Goal: Download file/media

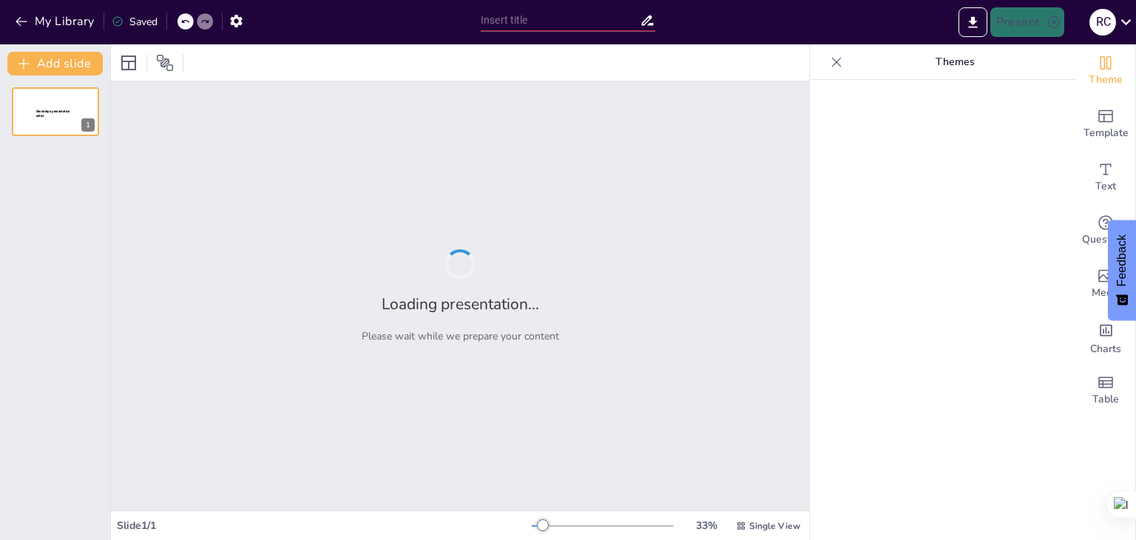
type input "Estrategias Didácticas para el Fomento de la Lectura, Escritura y Oralidad"
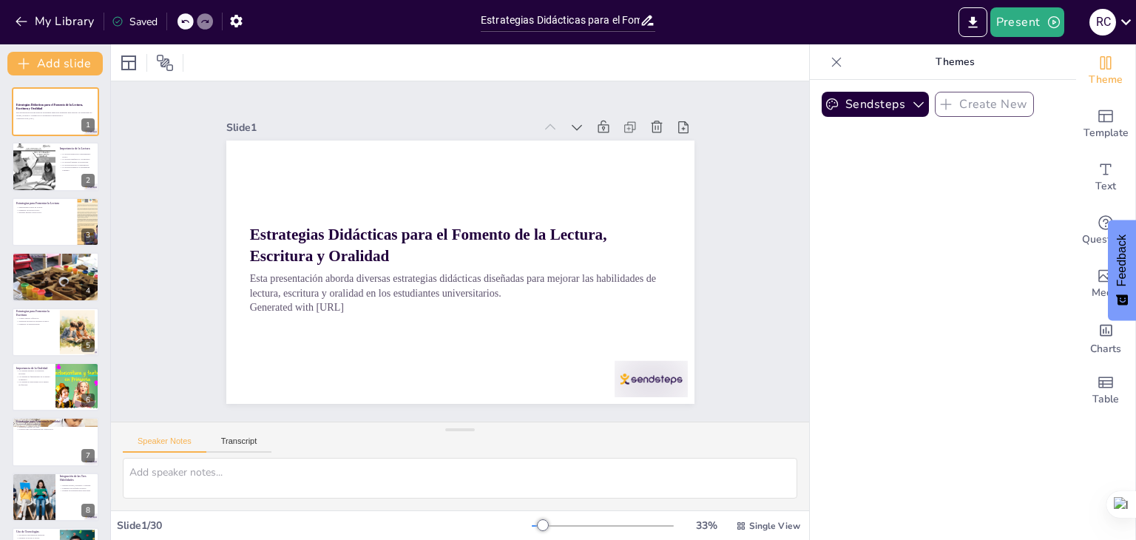
checkbox input "true"
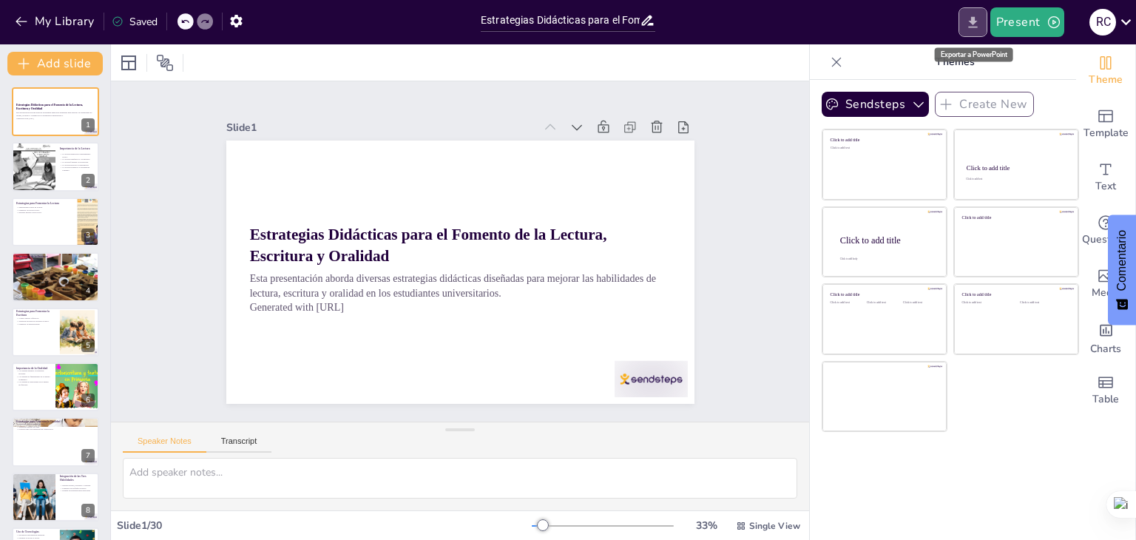
click at [977, 18] on icon "Export to PowerPoint" at bounding box center [974, 23] width 16 height 16
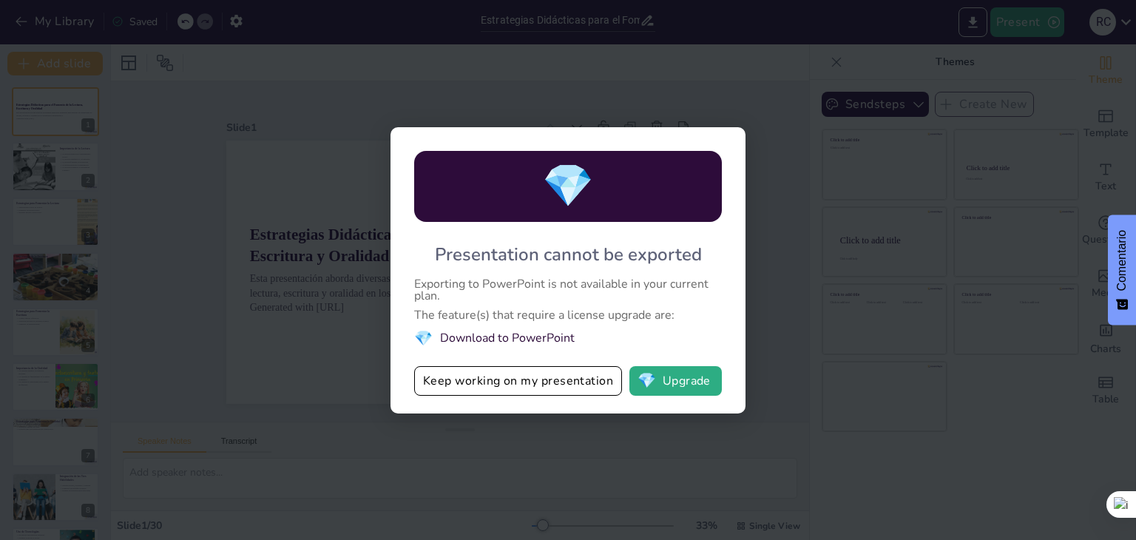
click at [432, 454] on div "💎 Presentation cannot be exported Exporting to PowerPoint is not available in y…" at bounding box center [568, 270] width 1136 height 540
click at [526, 338] on li "💎 Download to PowerPoint" at bounding box center [568, 338] width 308 height 20
click at [496, 380] on button "Keep working on my presentation" at bounding box center [518, 381] width 208 height 30
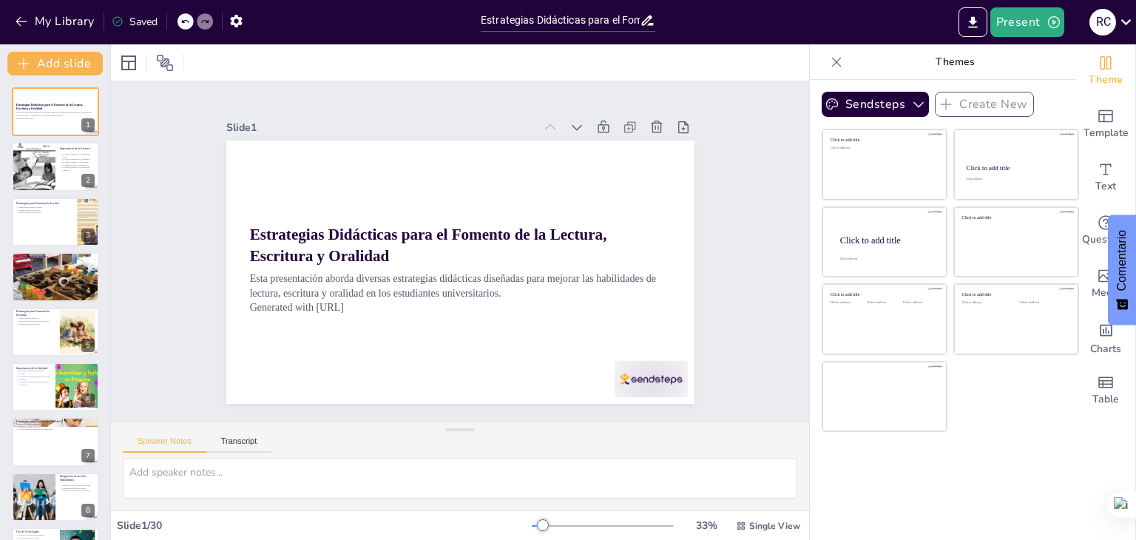
checkbox input "true"
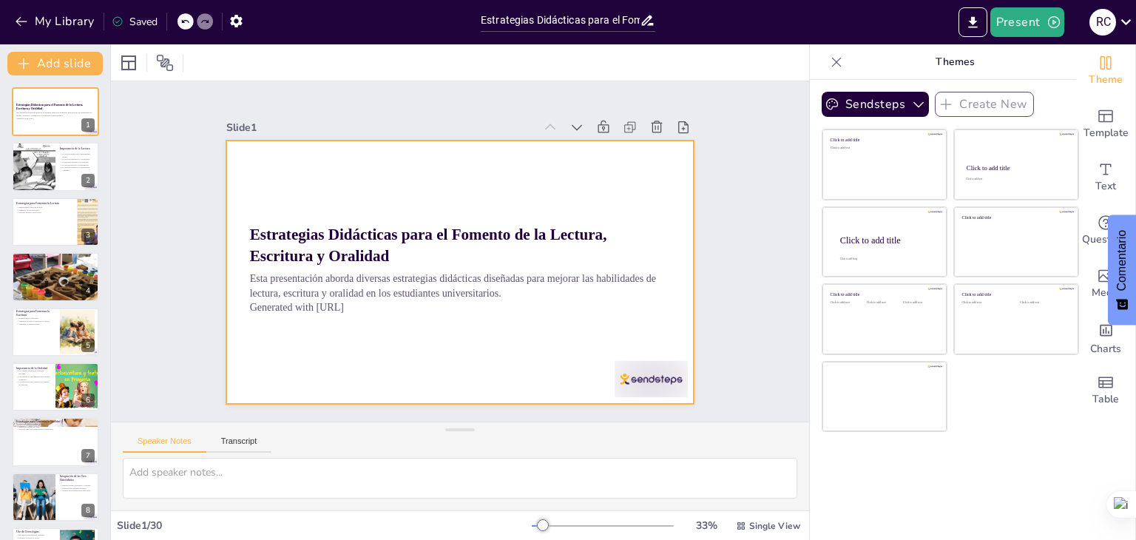
checkbox input "true"
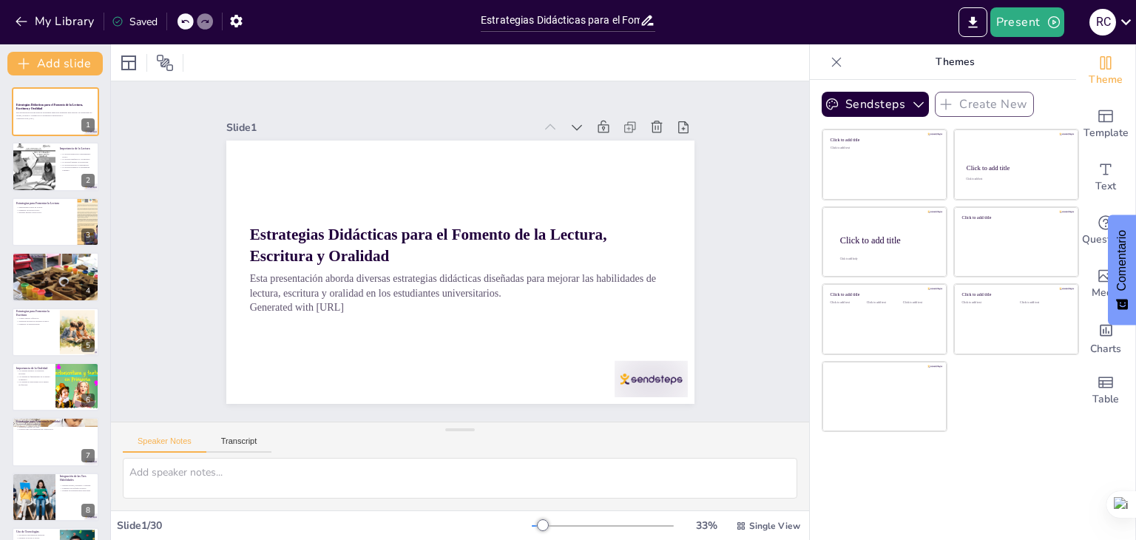
checkbox input "true"
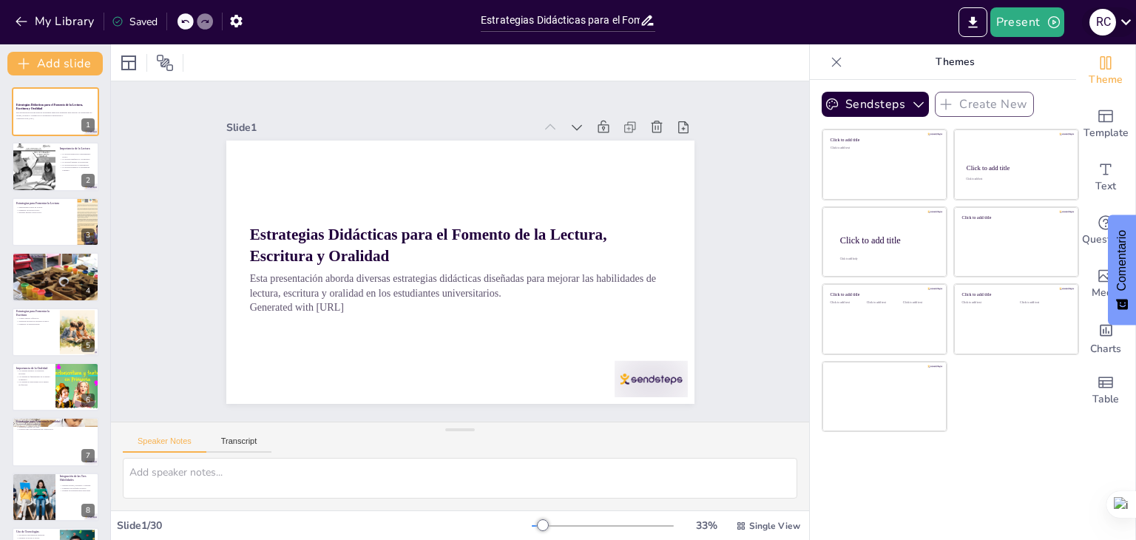
checkbox input "true"
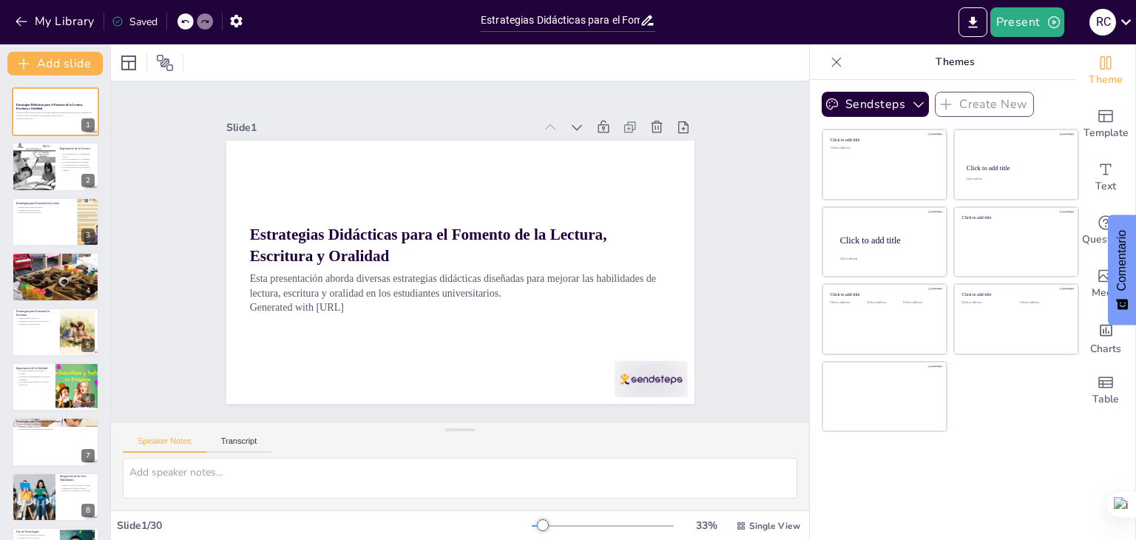
checkbox input "true"
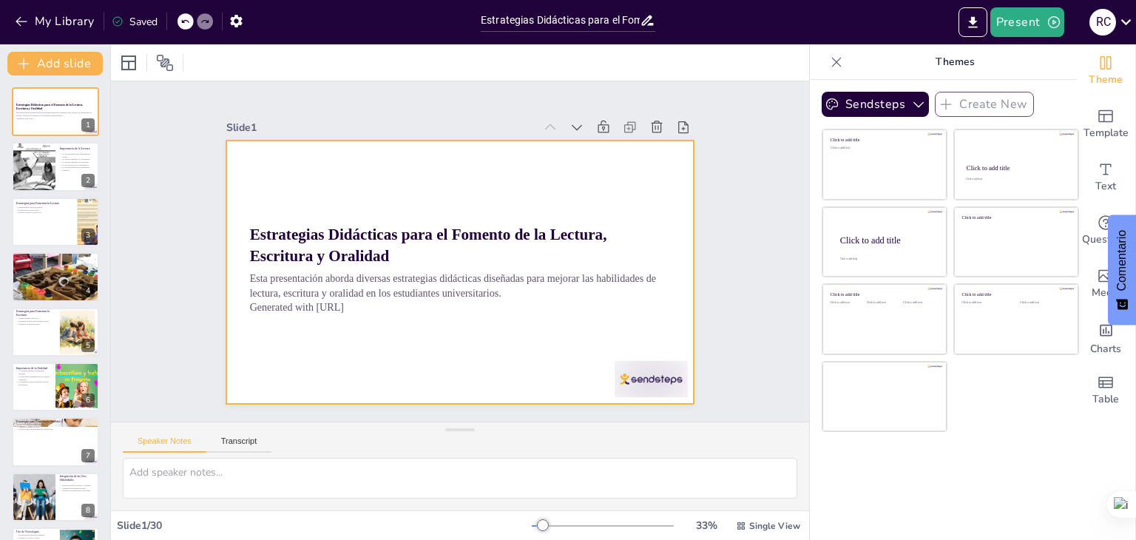
checkbox input "true"
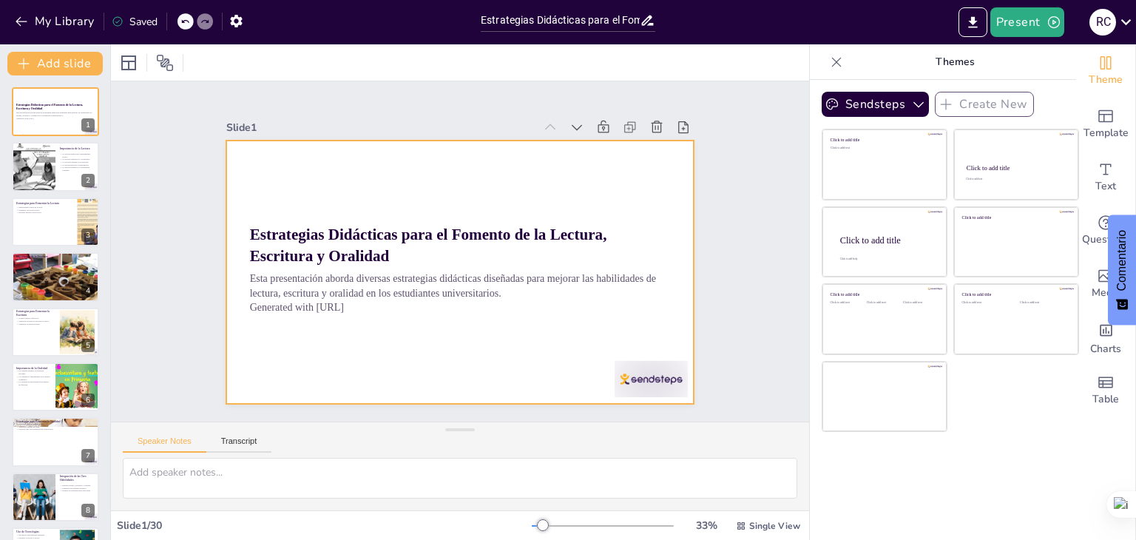
checkbox input "true"
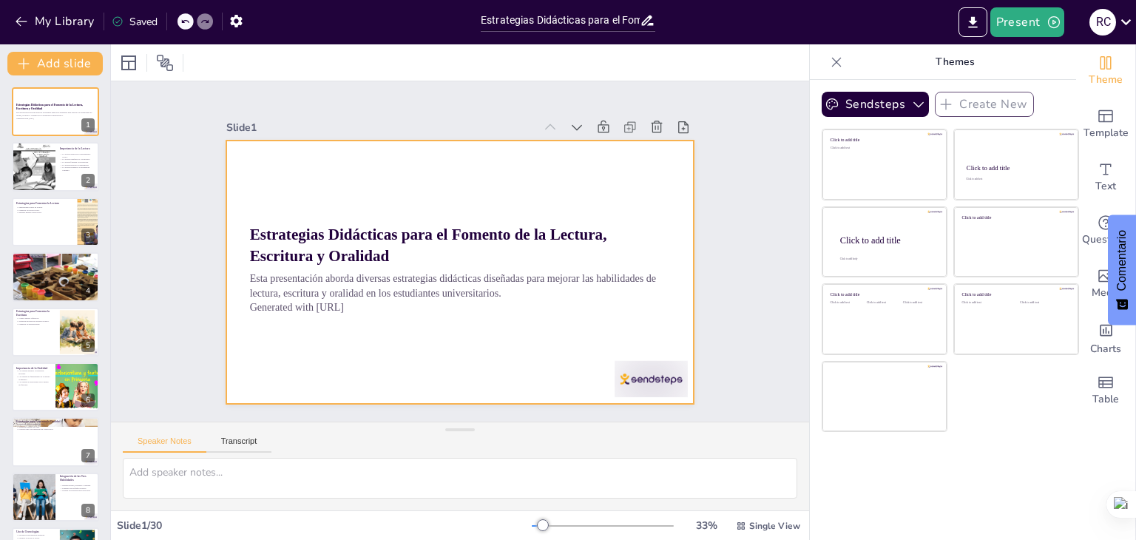
checkbox input "true"
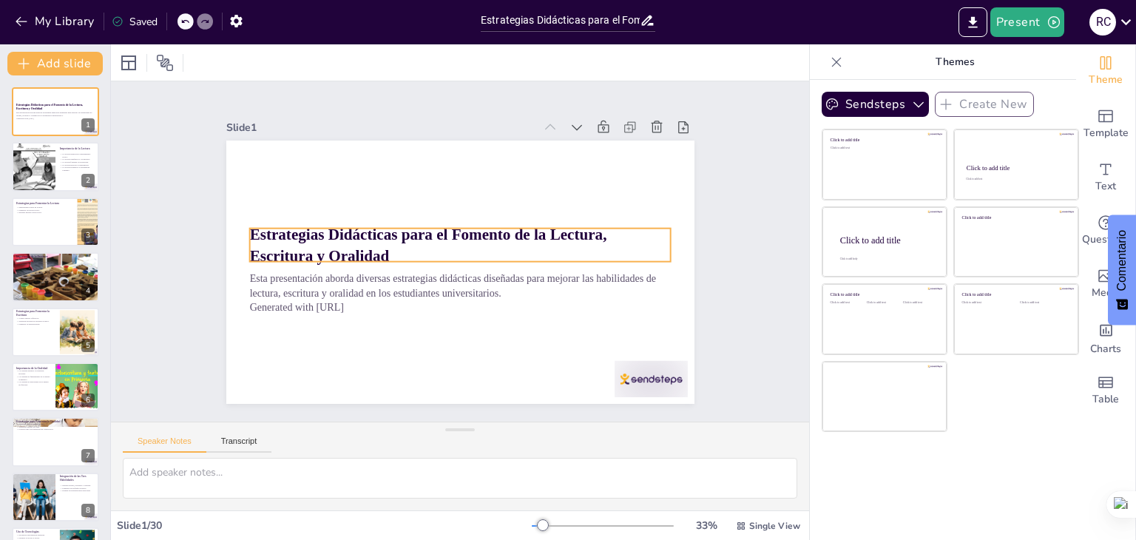
checkbox input "true"
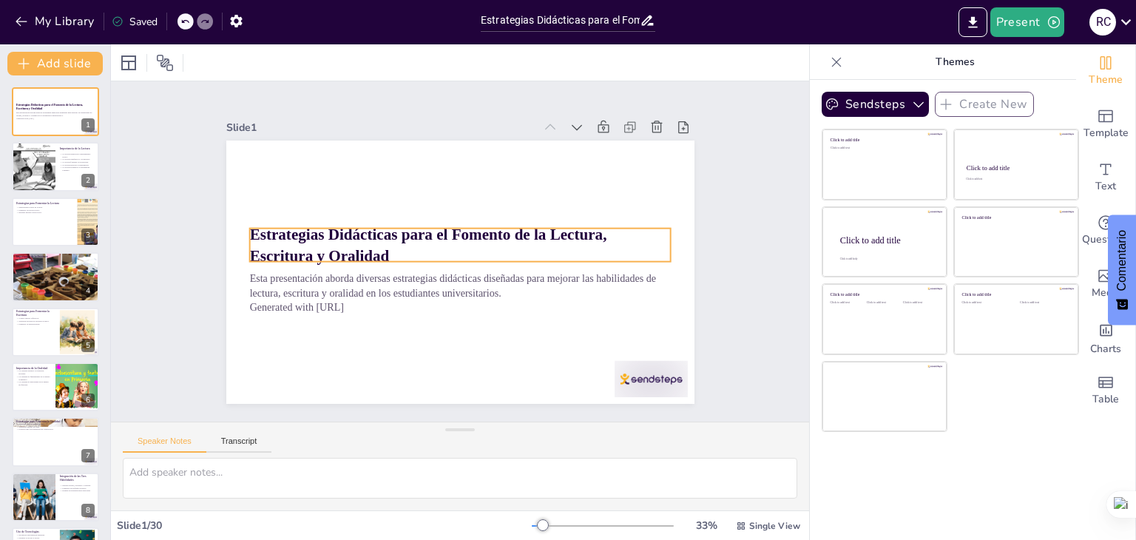
checkbox input "true"
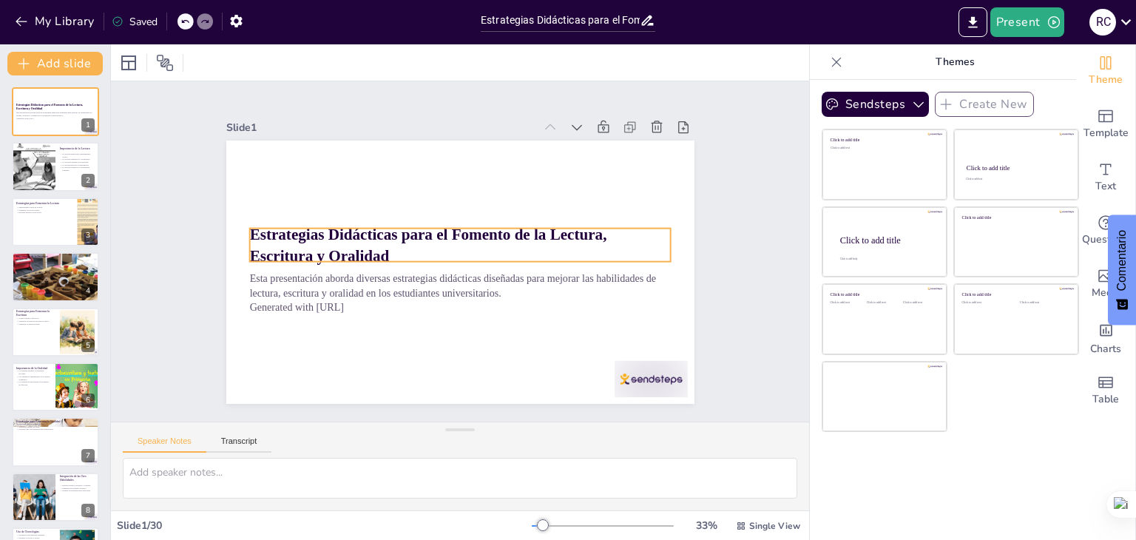
checkbox input "true"
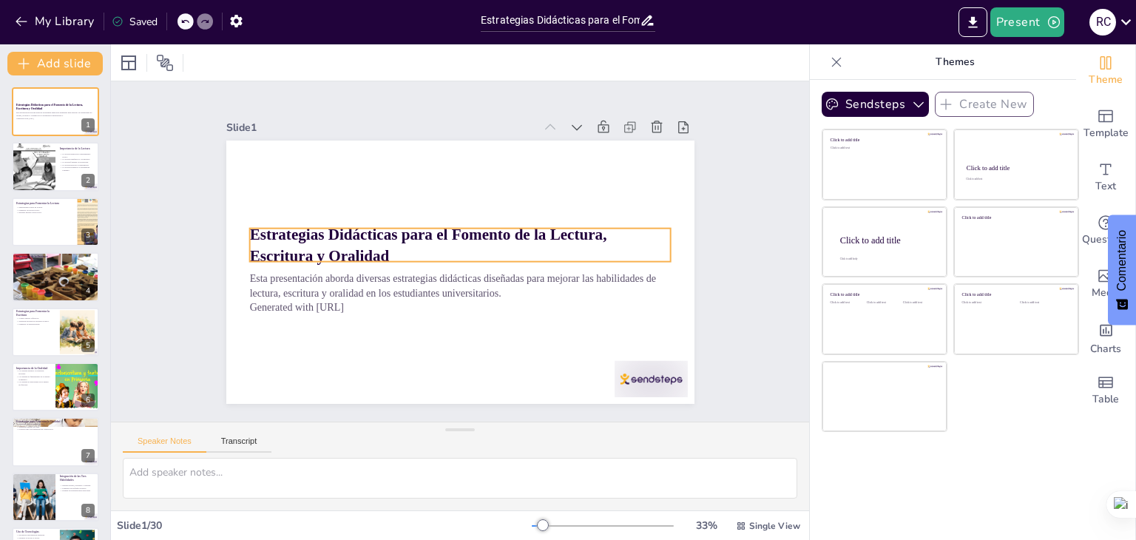
checkbox input "true"
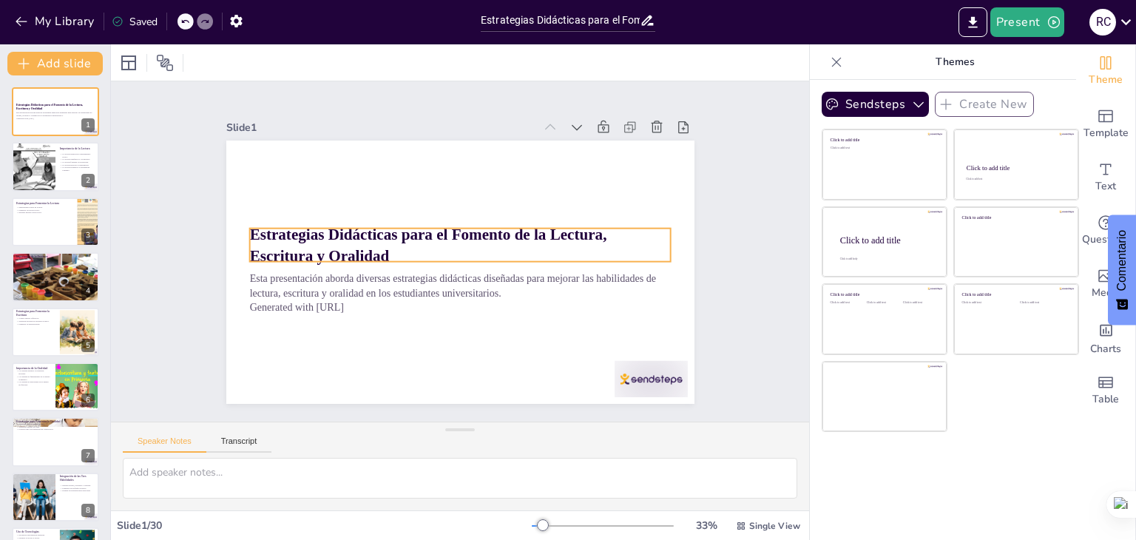
checkbox input "true"
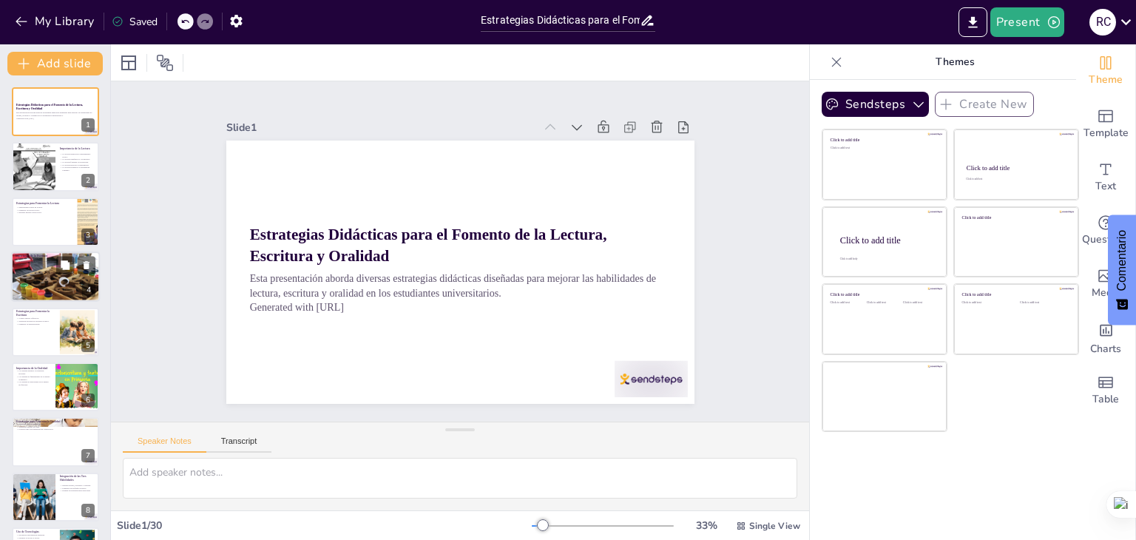
checkbox input "true"
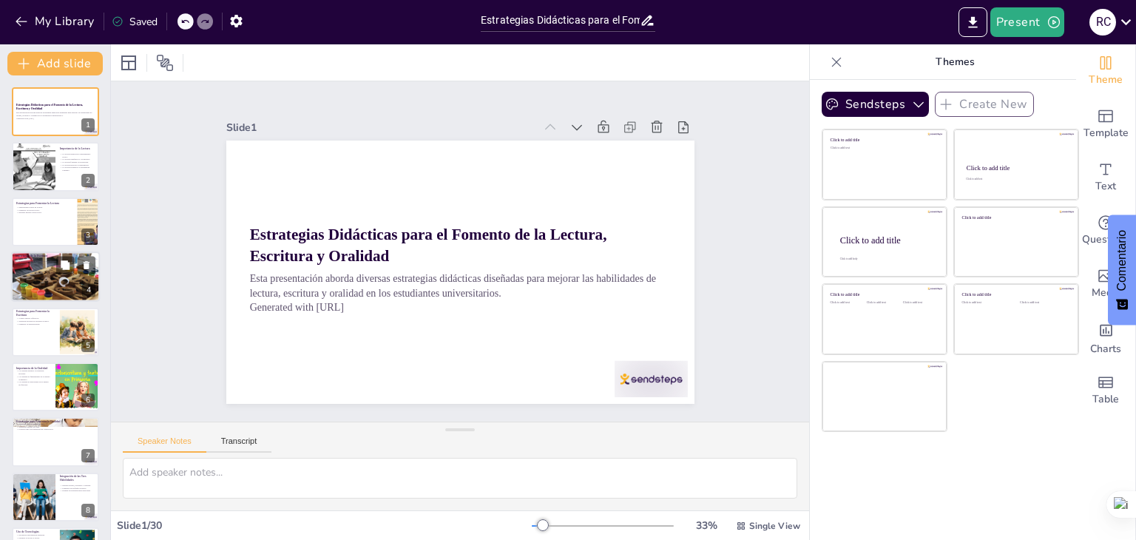
checkbox input "true"
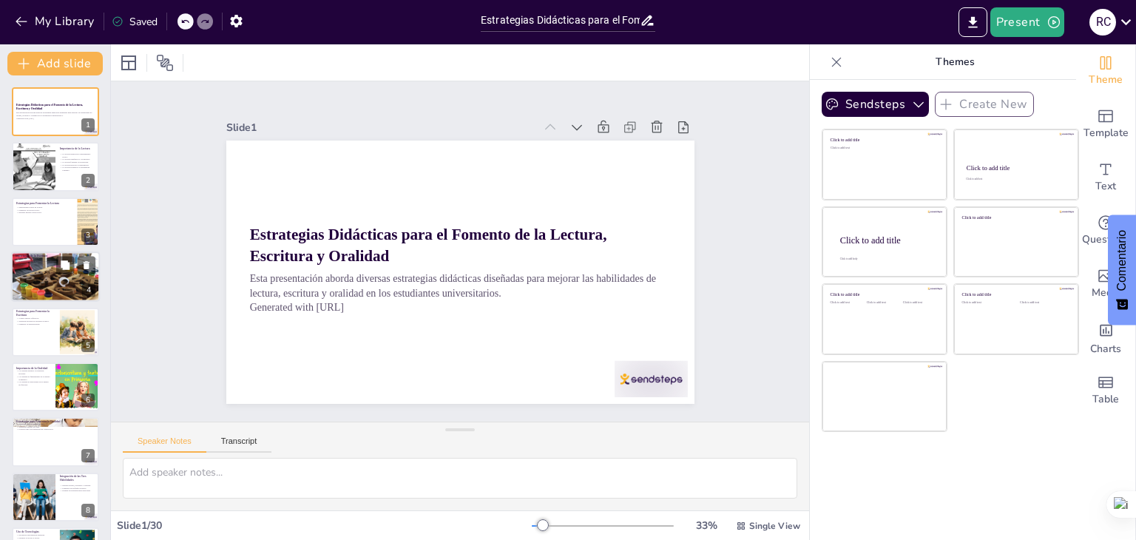
checkbox input "true"
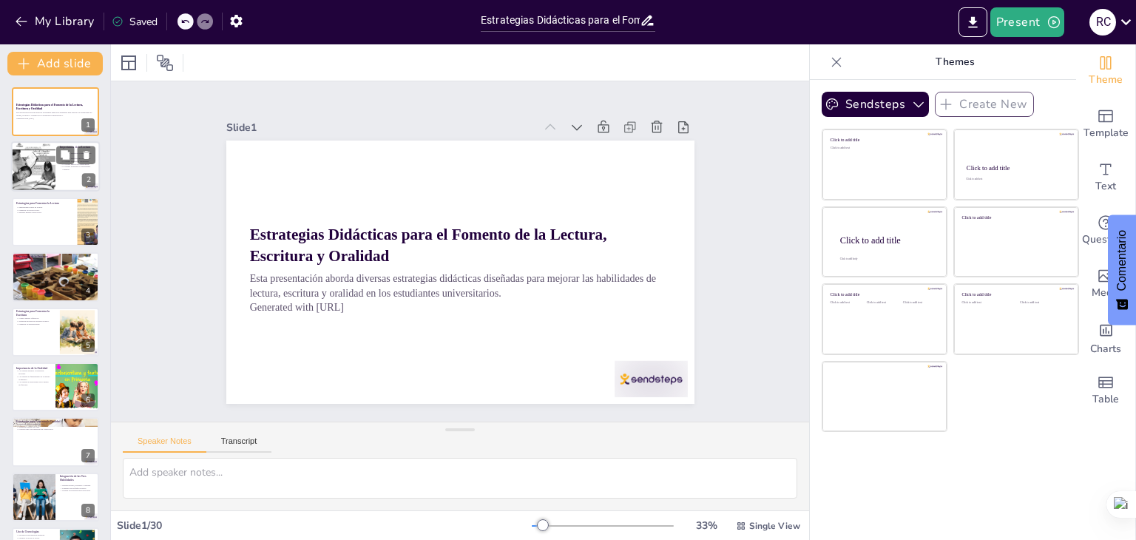
checkbox input "true"
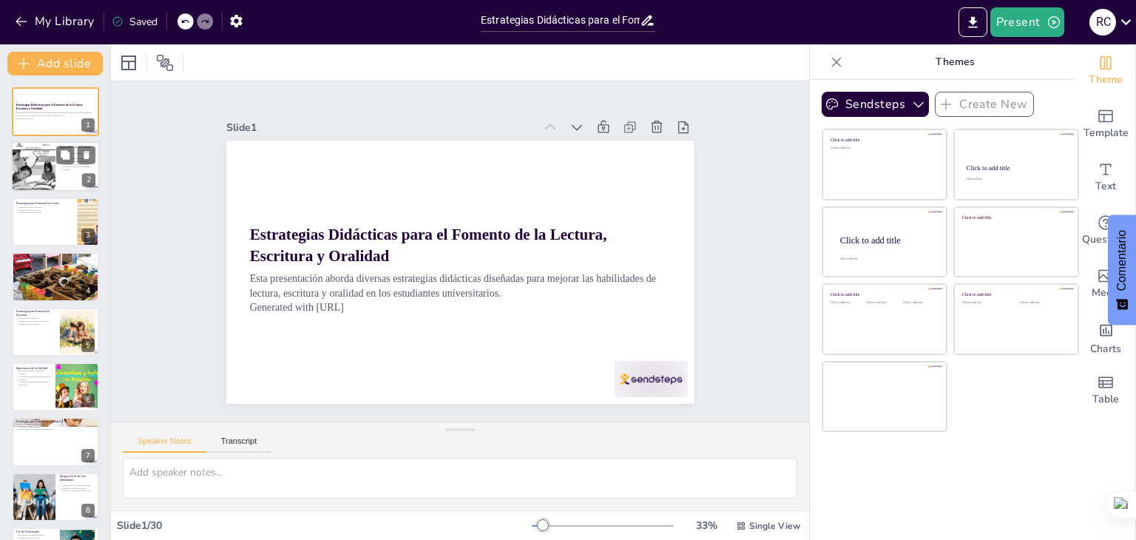
checkbox input "true"
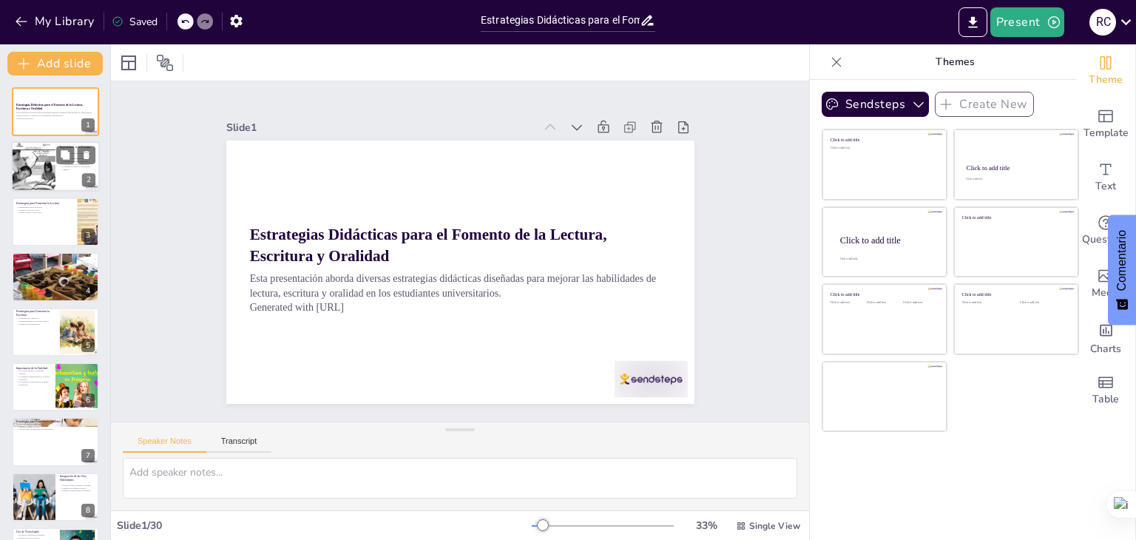
checkbox input "true"
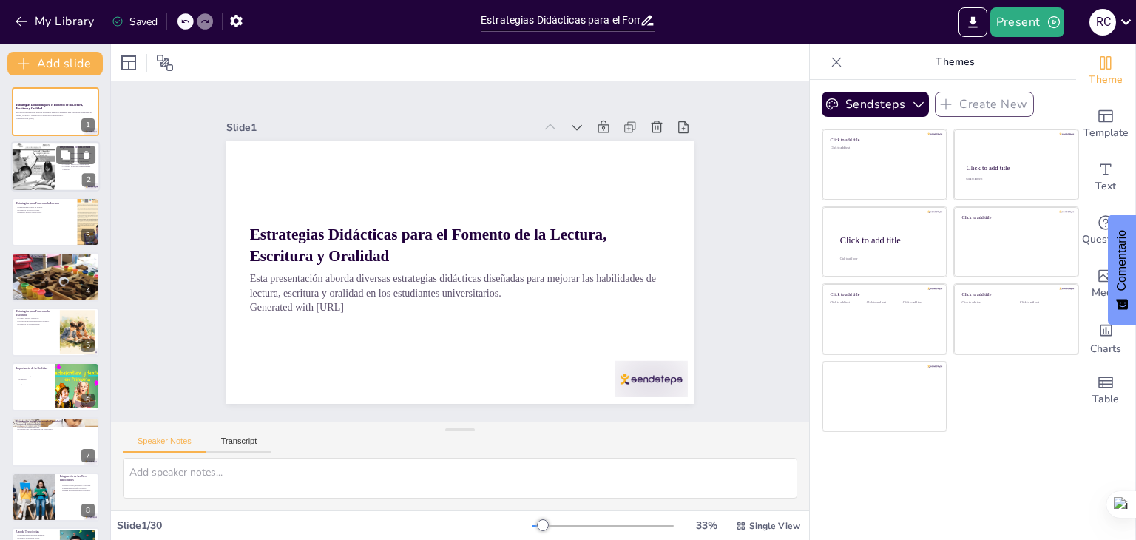
checkbox input "true"
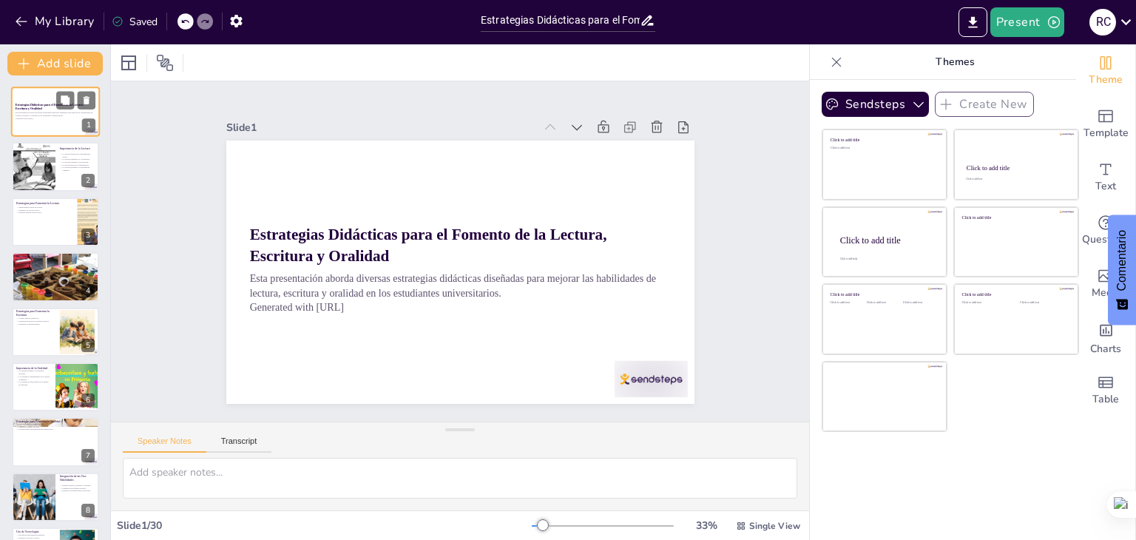
checkbox input "true"
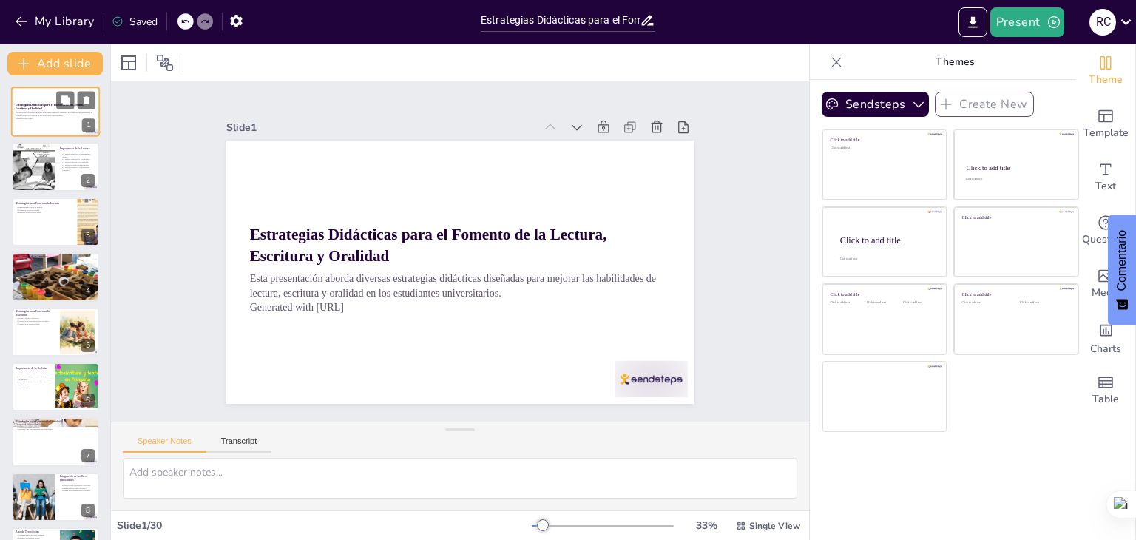
checkbox input "true"
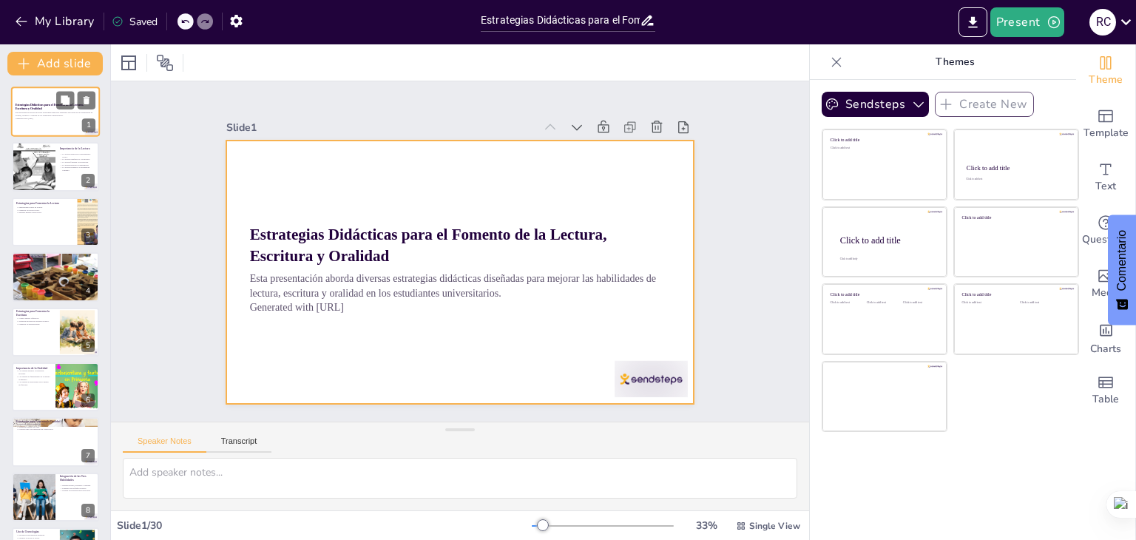
click at [59, 124] on div at bounding box center [55, 112] width 89 height 50
checkbox input "true"
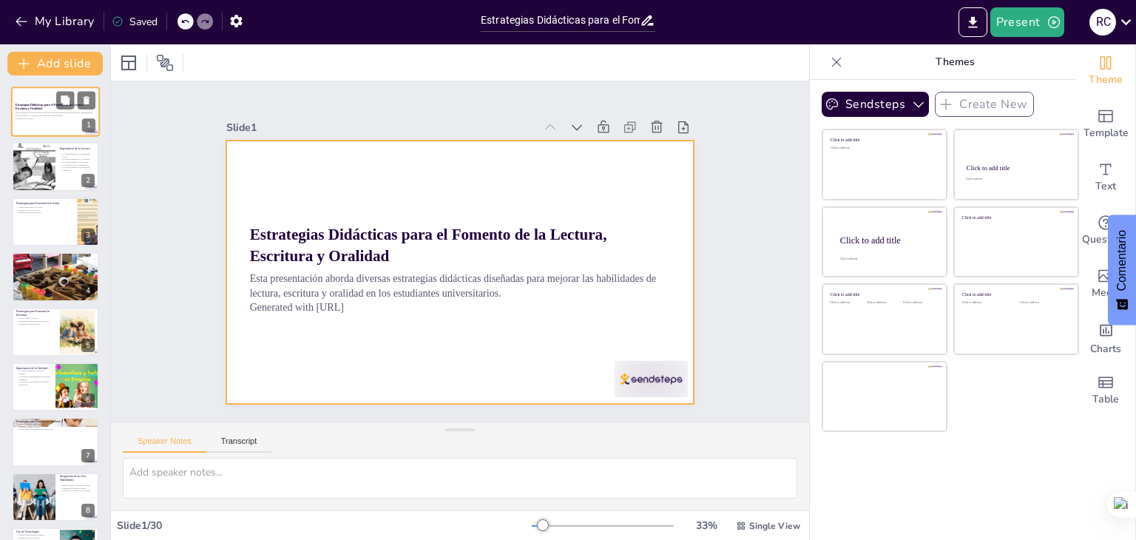
checkbox input "true"
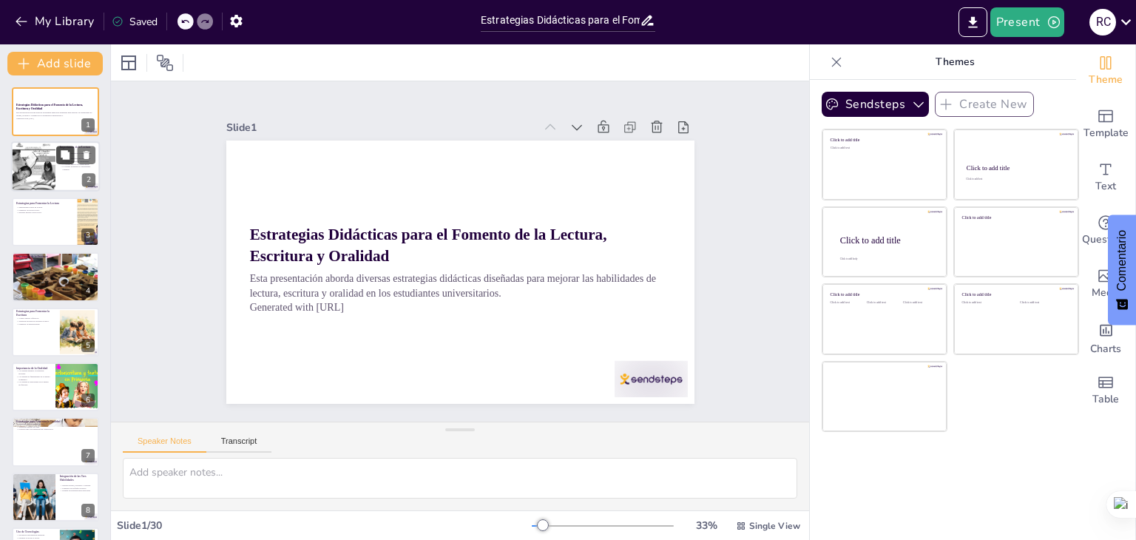
checkbox input "true"
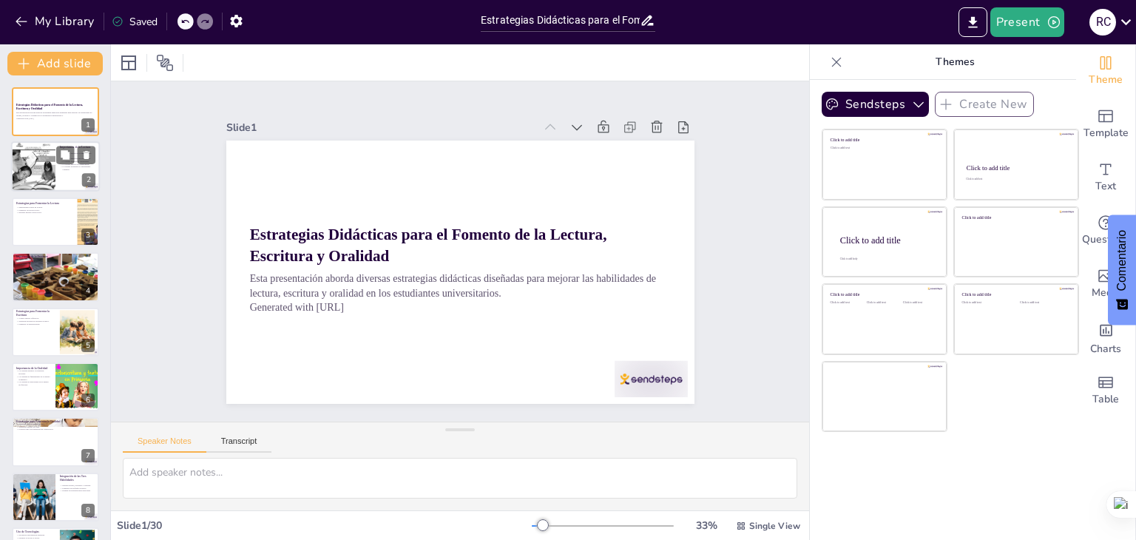
checkbox input "true"
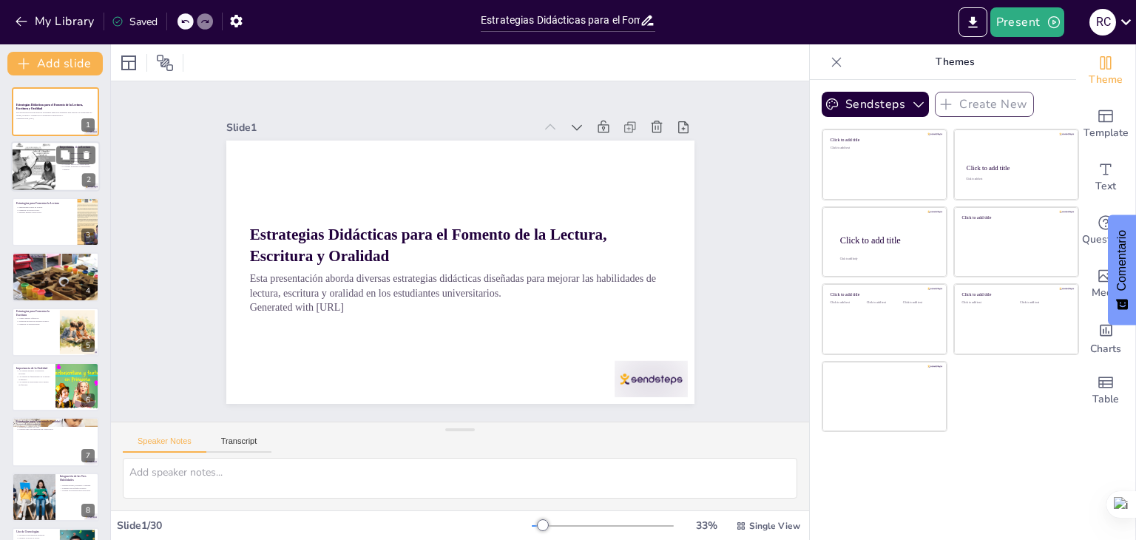
click at [57, 183] on div at bounding box center [55, 167] width 89 height 50
checkbox input "true"
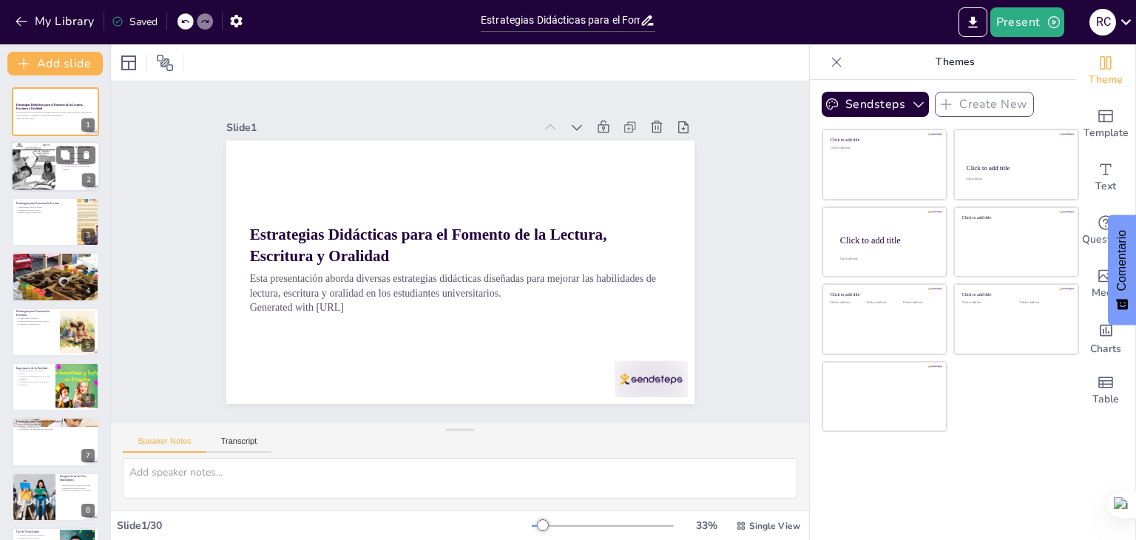
checkbox input "true"
type textarea "Lo ipsumdo si amet consect ad elitseddoei te incididuntutl, etdo mag aliquae ad…"
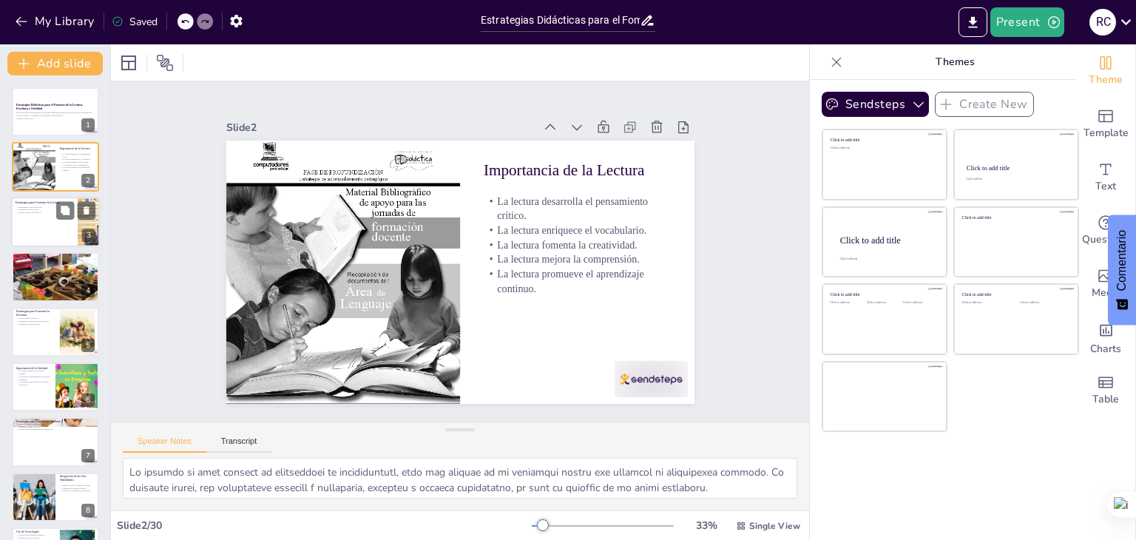
checkbox input "true"
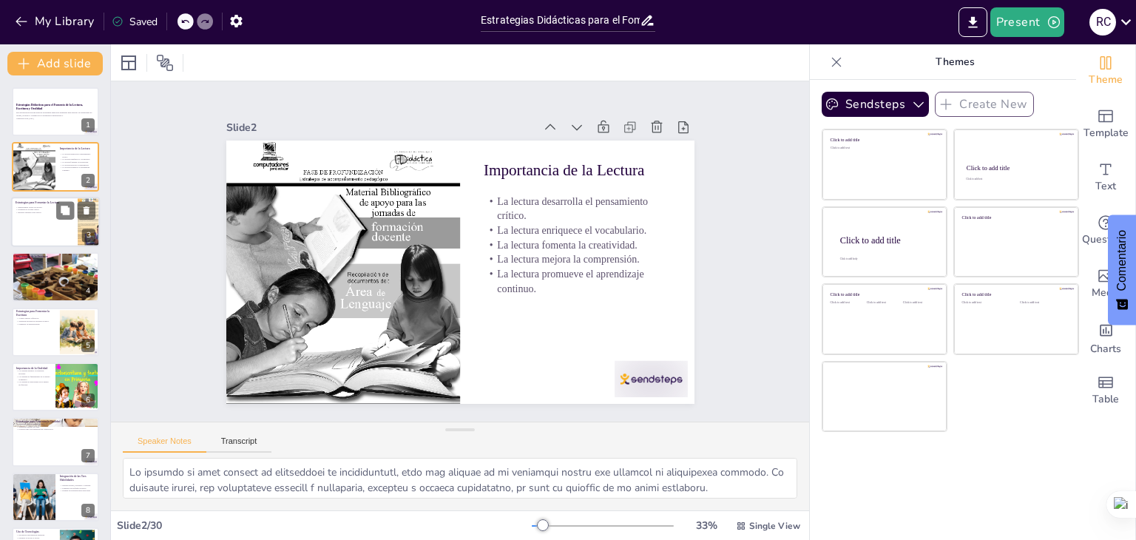
checkbox input "true"
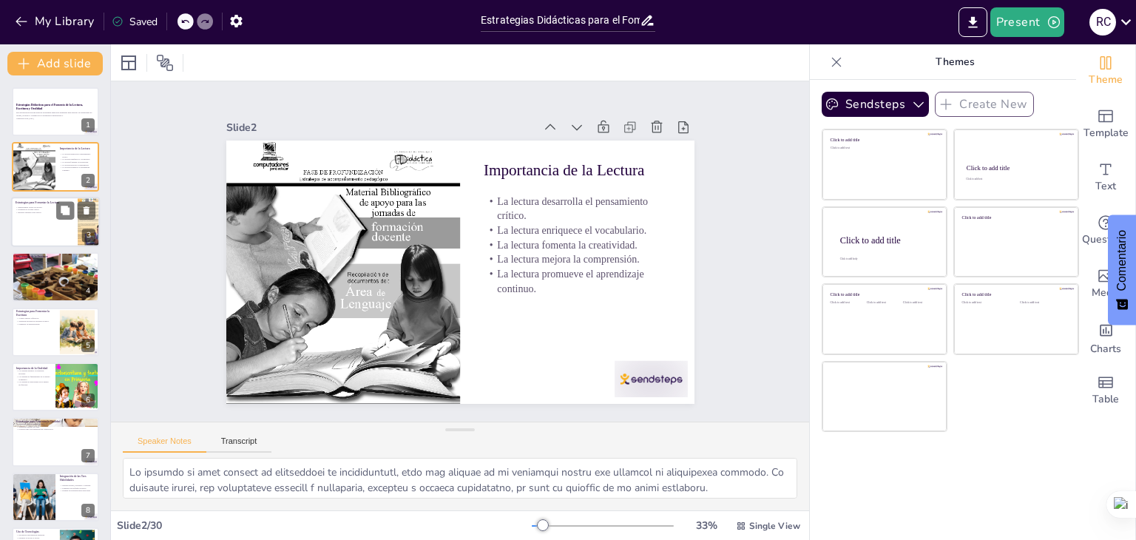
click at [61, 232] on div at bounding box center [55, 222] width 89 height 50
checkbox input "true"
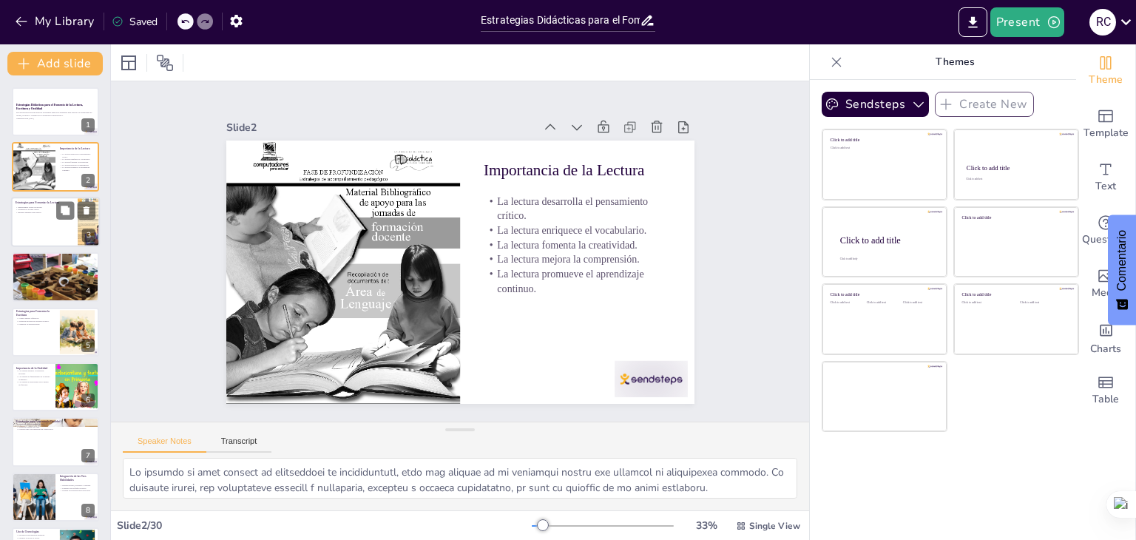
checkbox input "true"
type textarea "Los clubes de lectura ofrecen un espacio donde los estudiantes pueden compartir…"
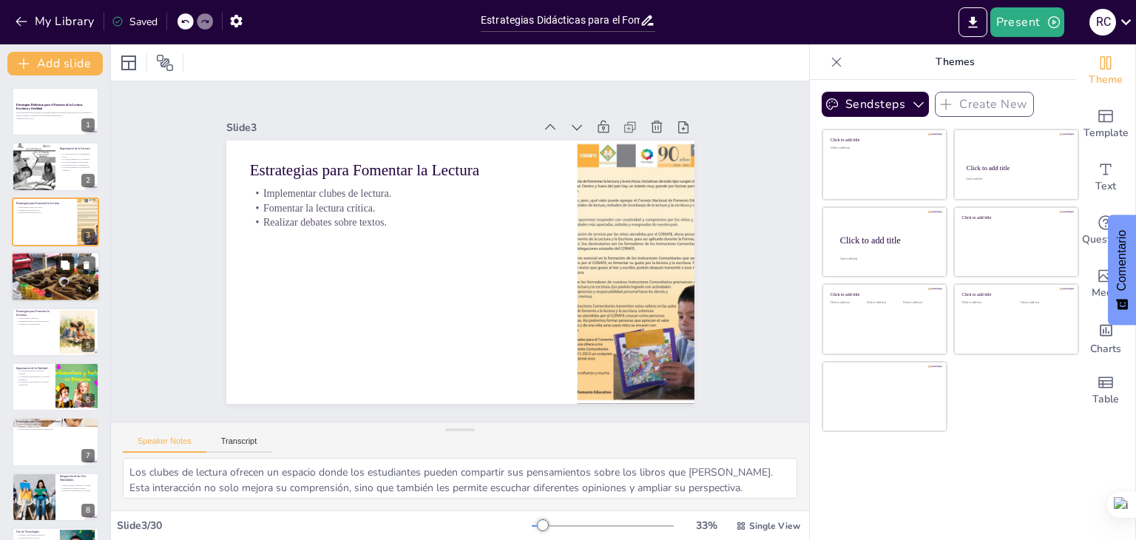
checkbox input "true"
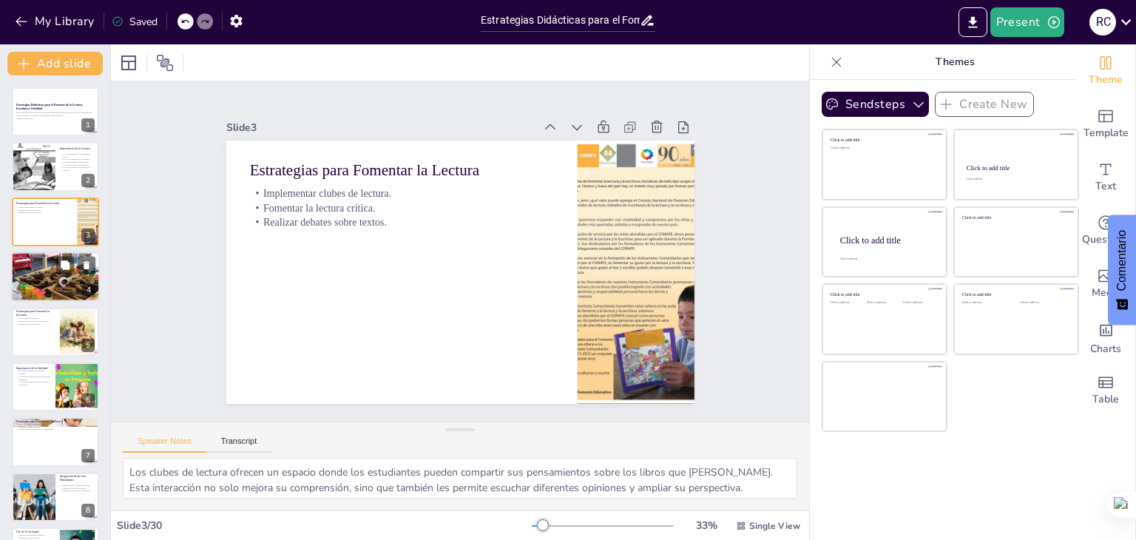
checkbox input "true"
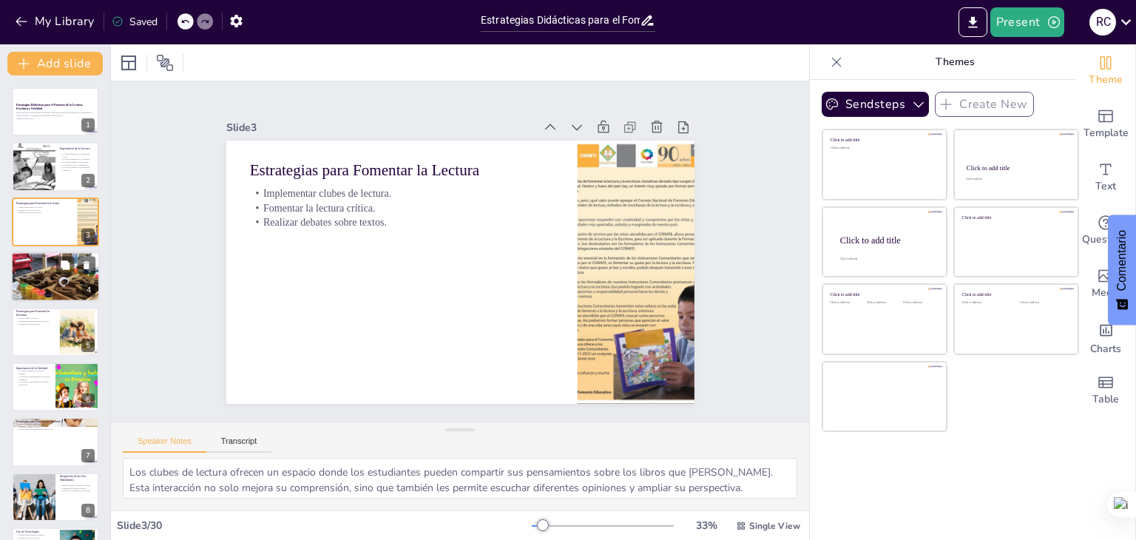
click at [64, 285] on div at bounding box center [55, 276] width 89 height 59
checkbox input "true"
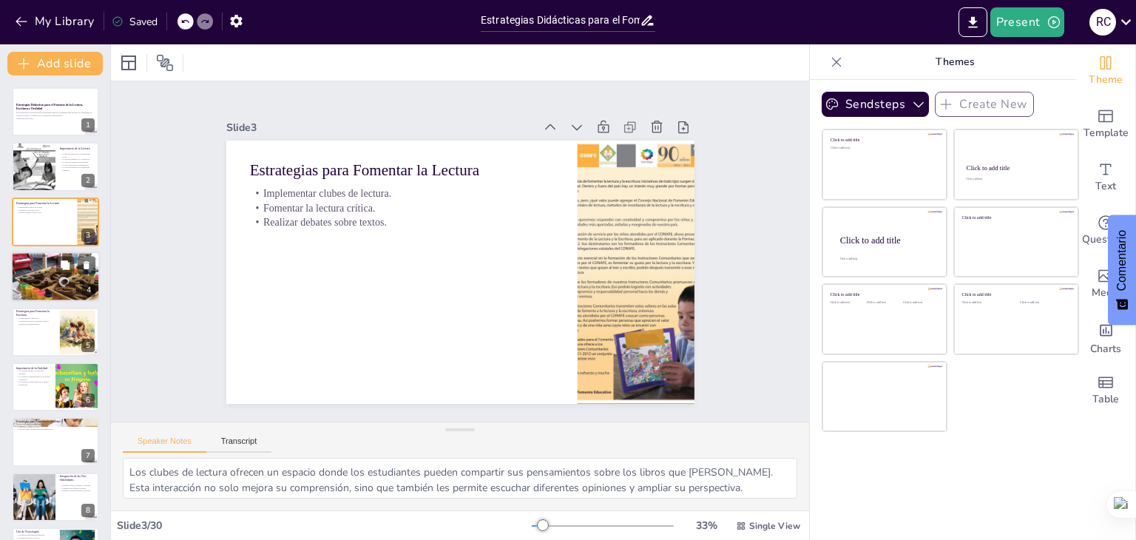
checkbox input "true"
type textarea "La escritura ayuda a los estudiantes a estructurar sus pensamientos y a present…"
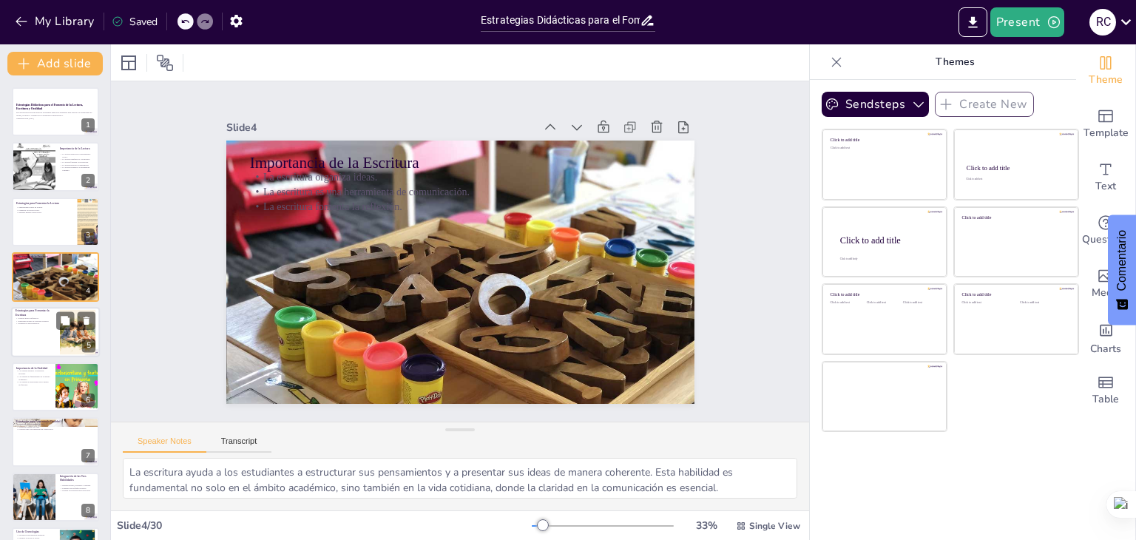
checkbox input "true"
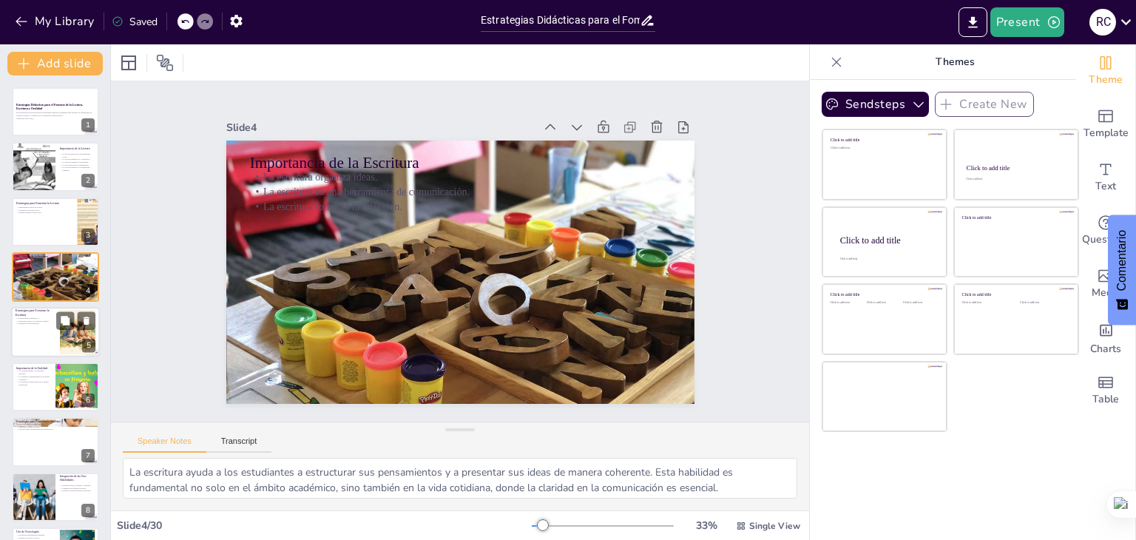
checkbox input "true"
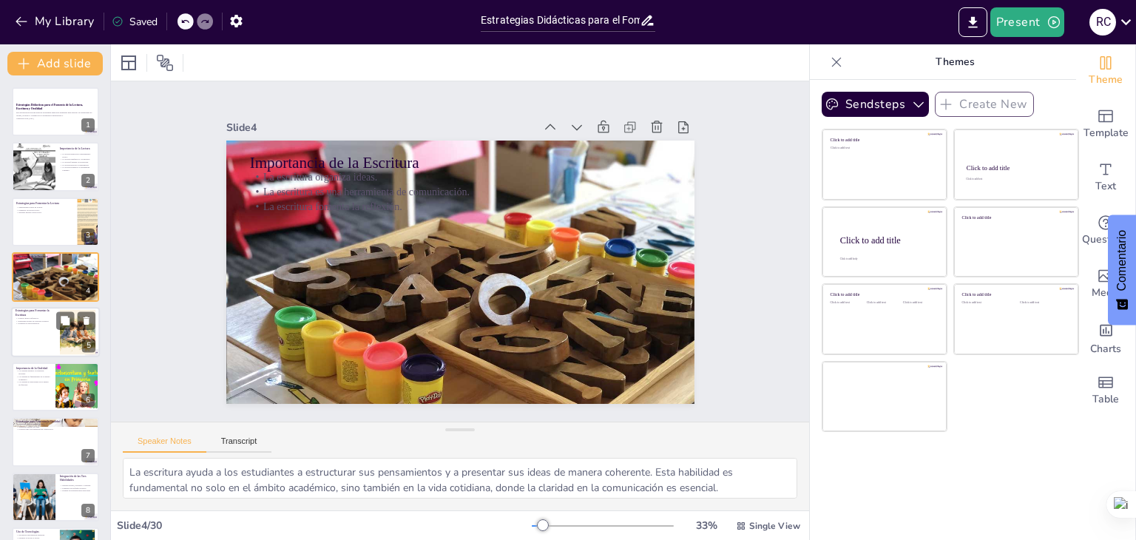
click at [69, 332] on div at bounding box center [78, 331] width 86 height 45
checkbox input "true"
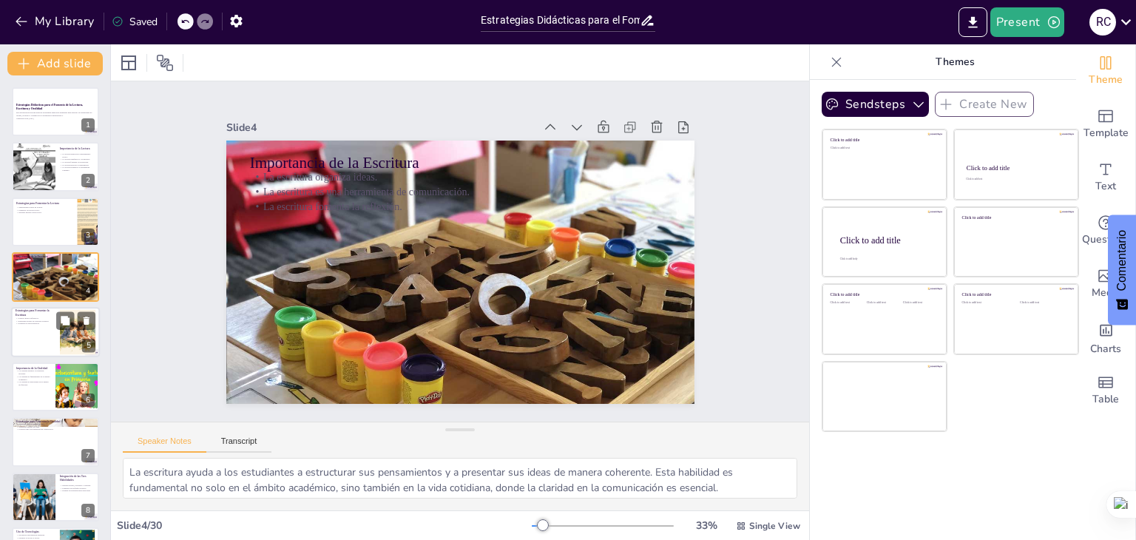
checkbox input "true"
type textarea "Los diarios reflexivos son una excelente manera para que los estudiantes practi…"
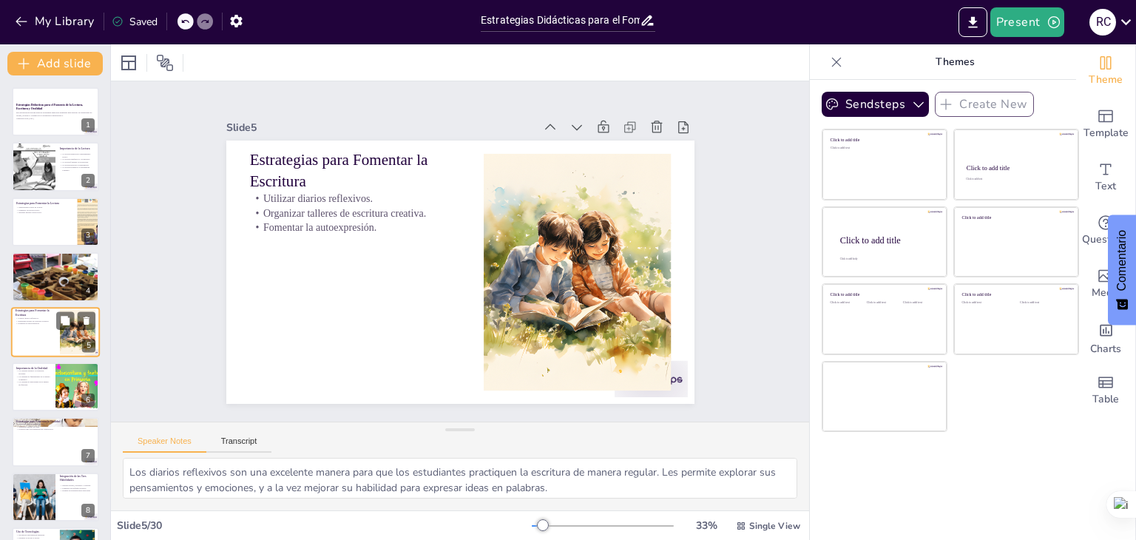
scroll to position [24, 0]
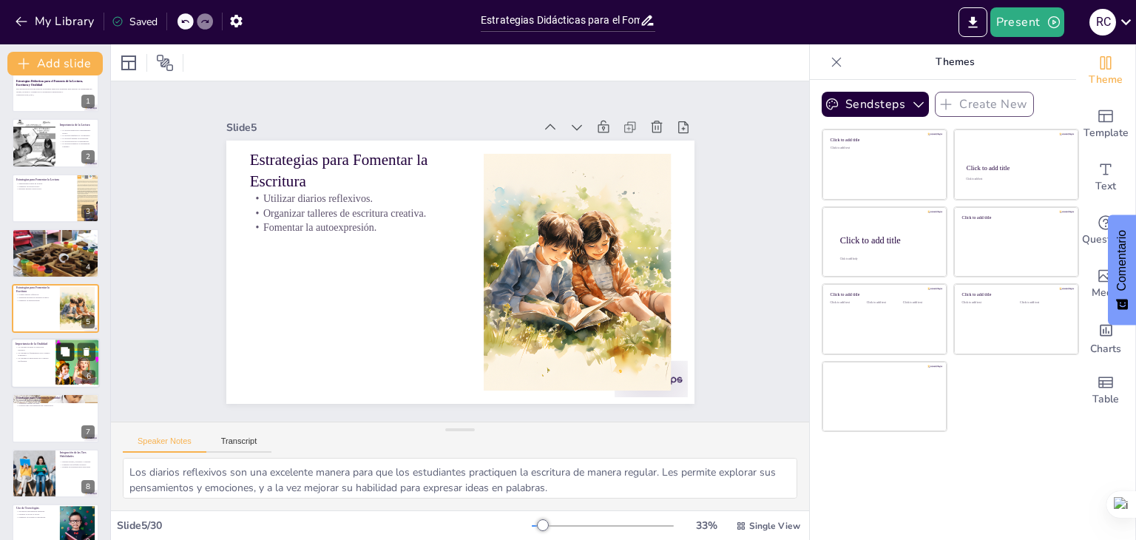
checkbox input "true"
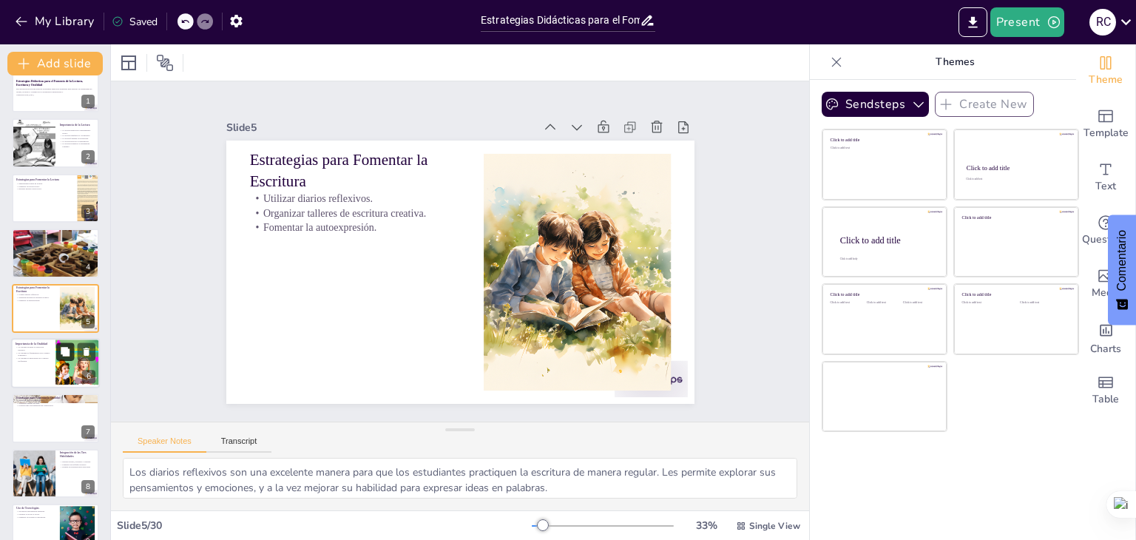
checkbox input "true"
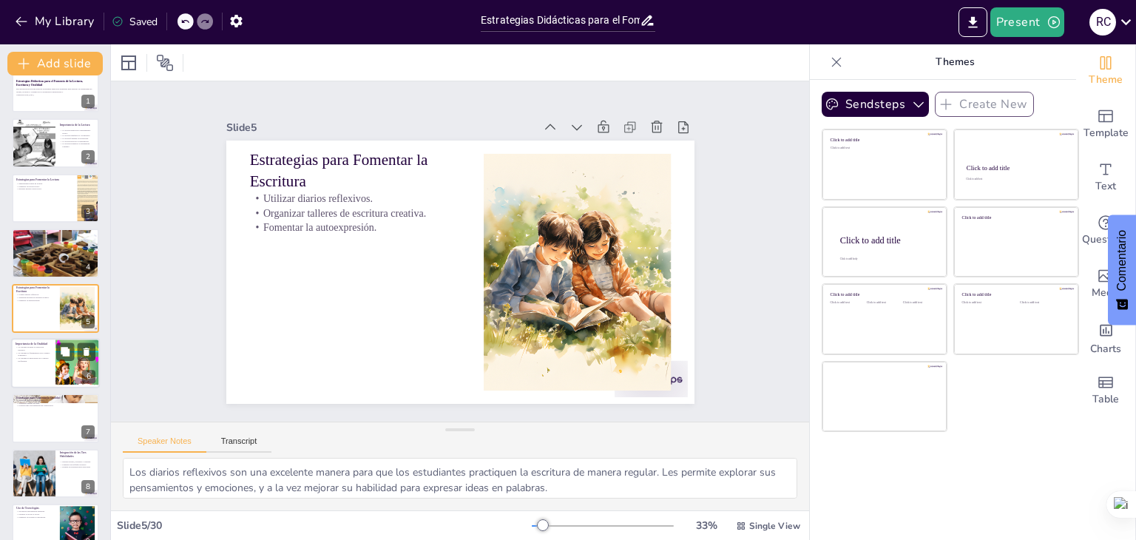
checkbox input "true"
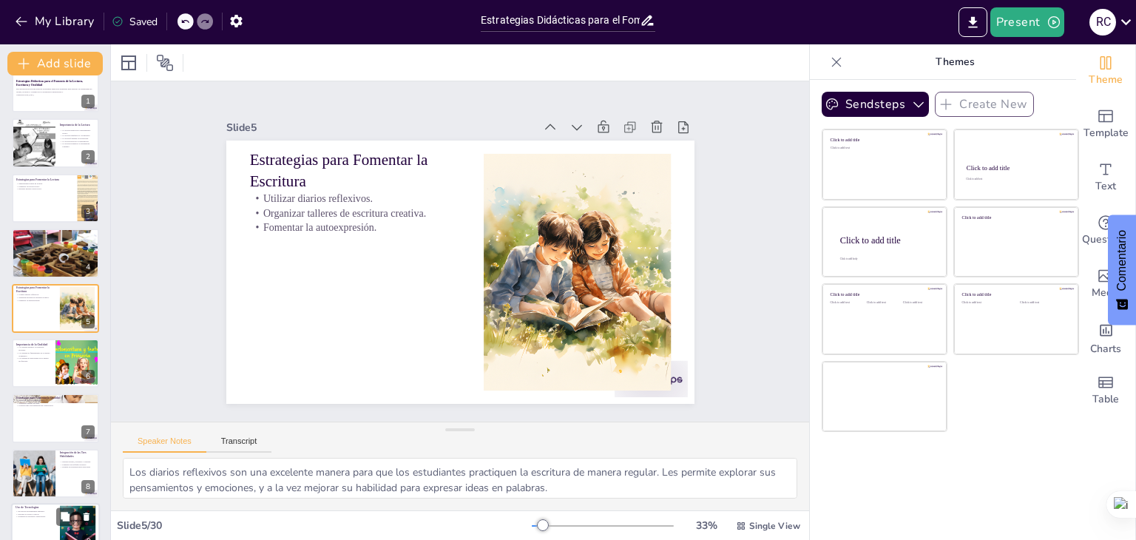
click at [58, 423] on div at bounding box center [55, 418] width 87 height 49
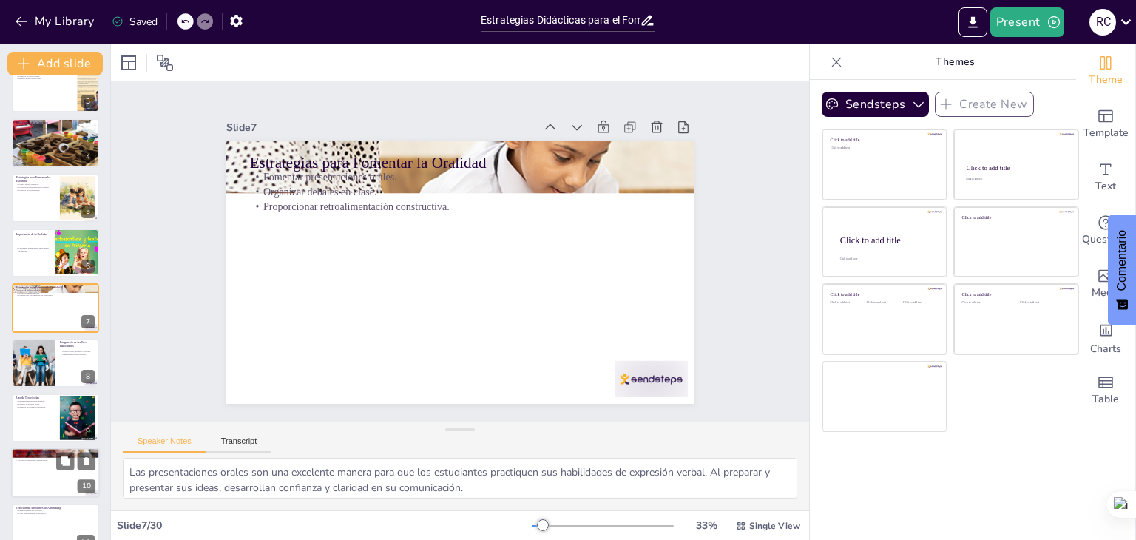
click at [51, 461] on div at bounding box center [55, 473] width 89 height 50
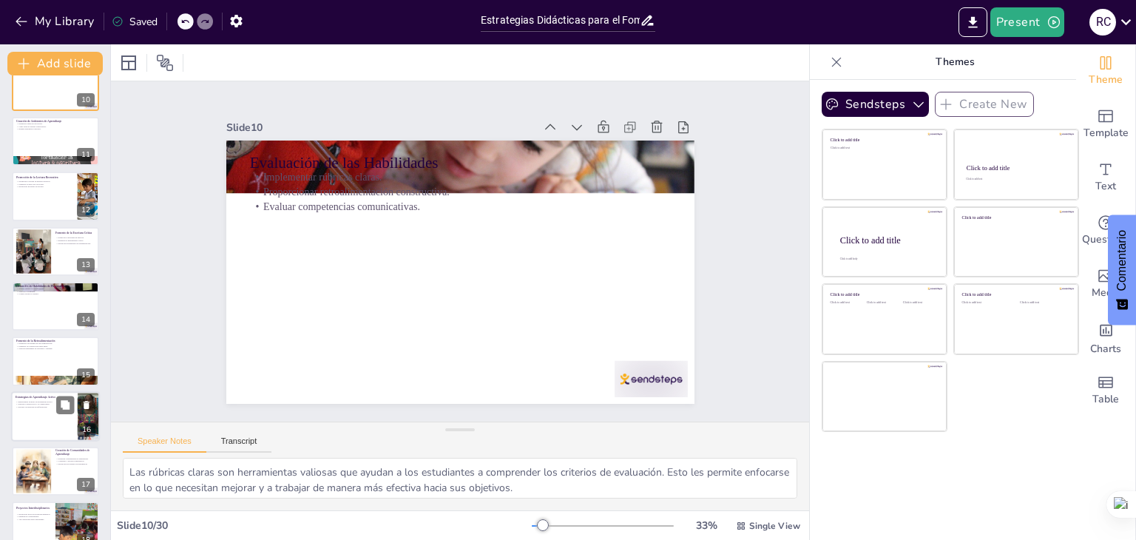
click at [56, 431] on div at bounding box center [55, 416] width 89 height 50
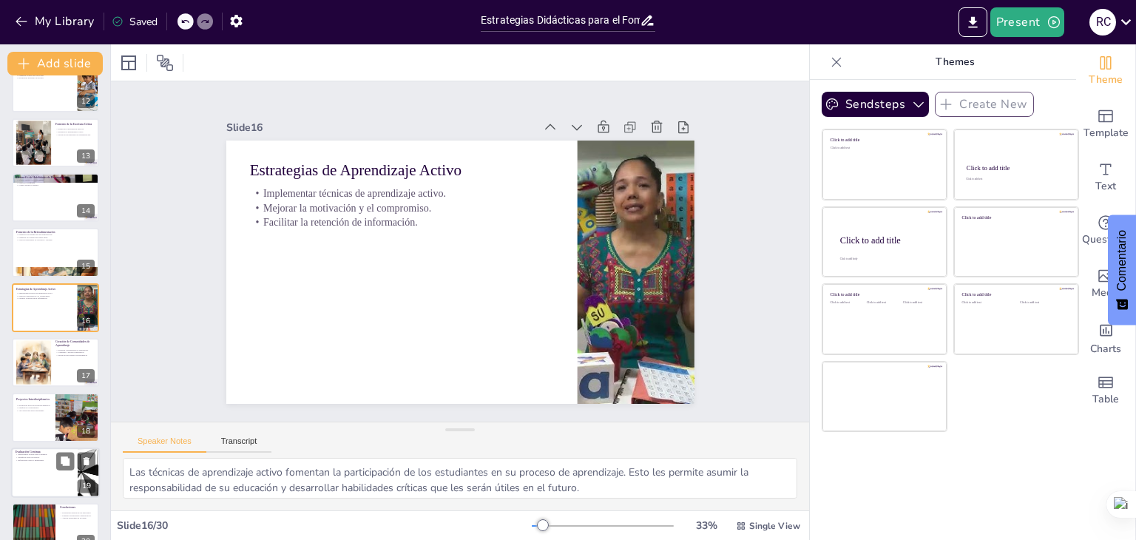
click at [50, 468] on div at bounding box center [55, 473] width 89 height 50
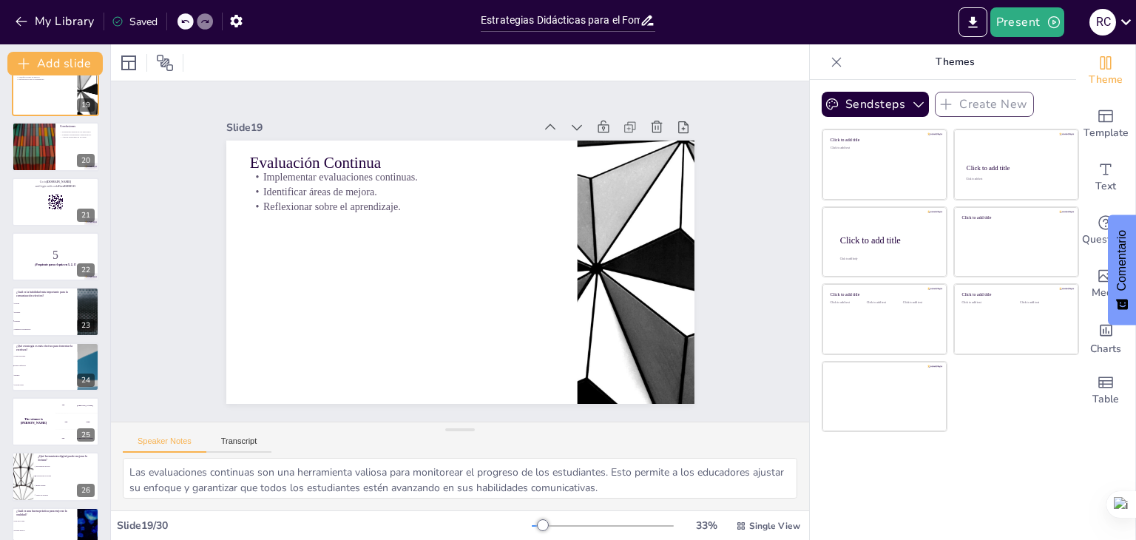
scroll to position [1017, 0]
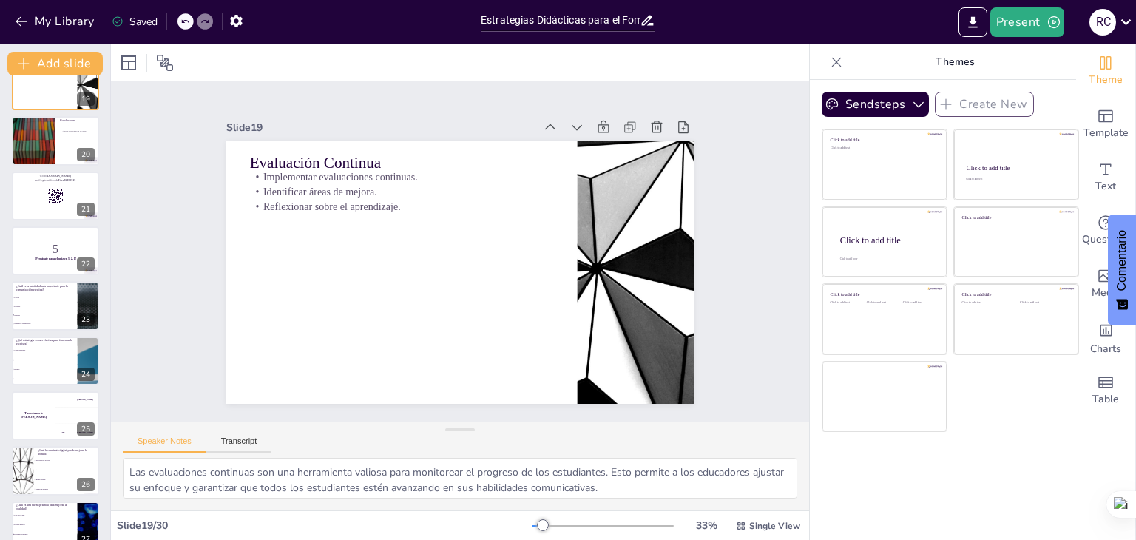
click at [829, 64] on icon at bounding box center [836, 62] width 15 height 15
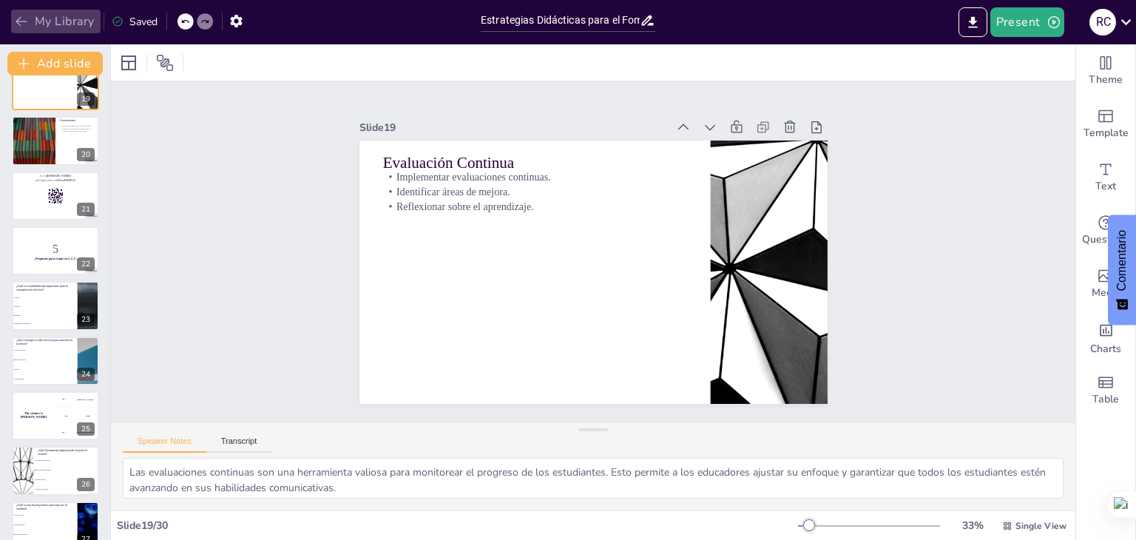
click at [21, 24] on icon "button" at bounding box center [21, 21] width 15 height 15
